Goal: Task Accomplishment & Management: Use online tool/utility

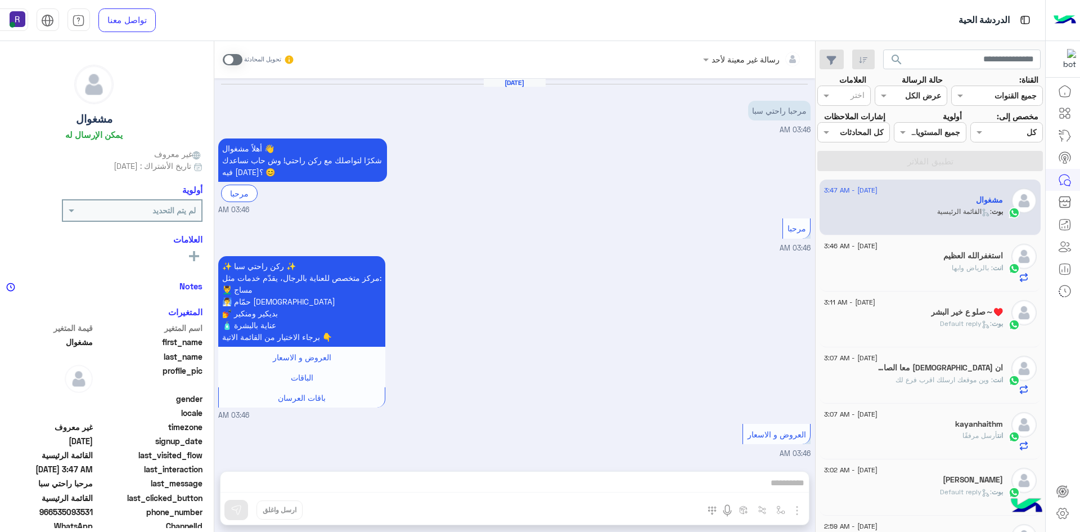
scroll to position [485, 0]
